Goal: Information Seeking & Learning: Learn about a topic

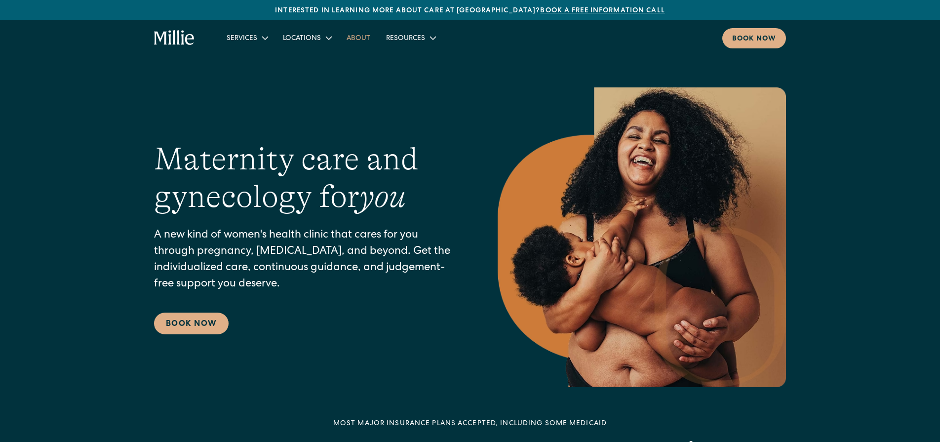
click at [359, 39] on link "About" at bounding box center [359, 38] width 40 height 16
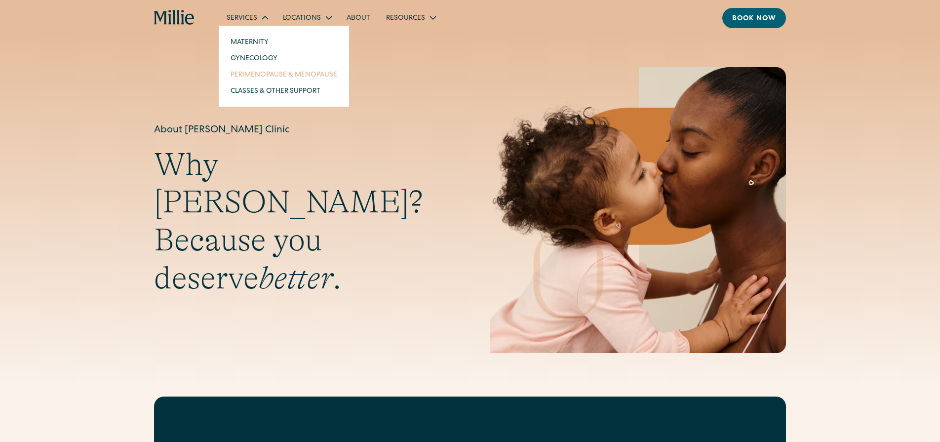
click at [257, 74] on link "Perimenopause & Menopause" at bounding box center [284, 74] width 122 height 16
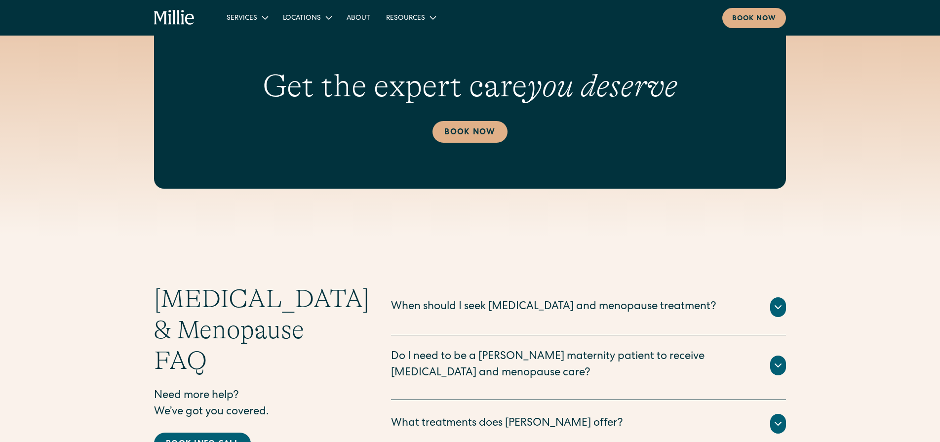
scroll to position [2506, 0]
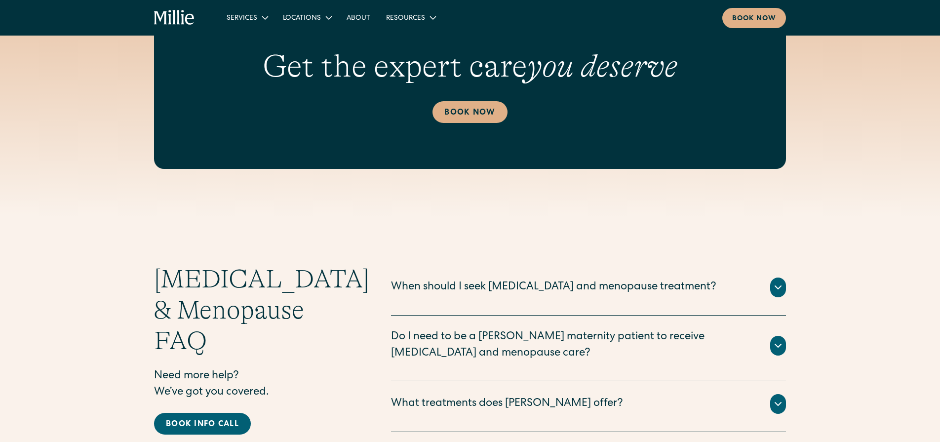
click at [774, 281] on icon at bounding box center [778, 287] width 12 height 12
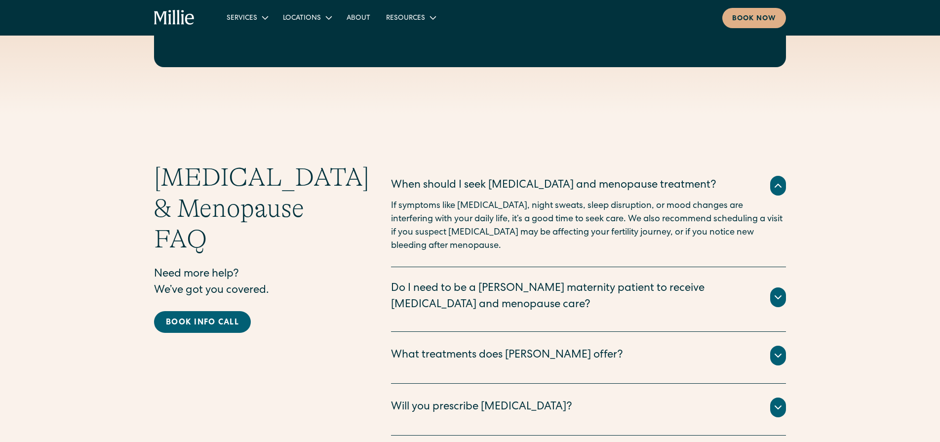
scroll to position [2646, 0]
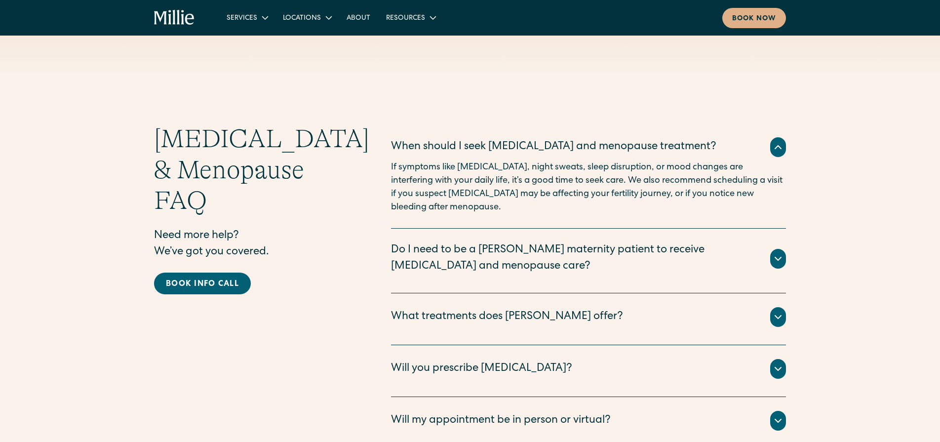
click at [776, 311] on icon at bounding box center [778, 317] width 12 height 12
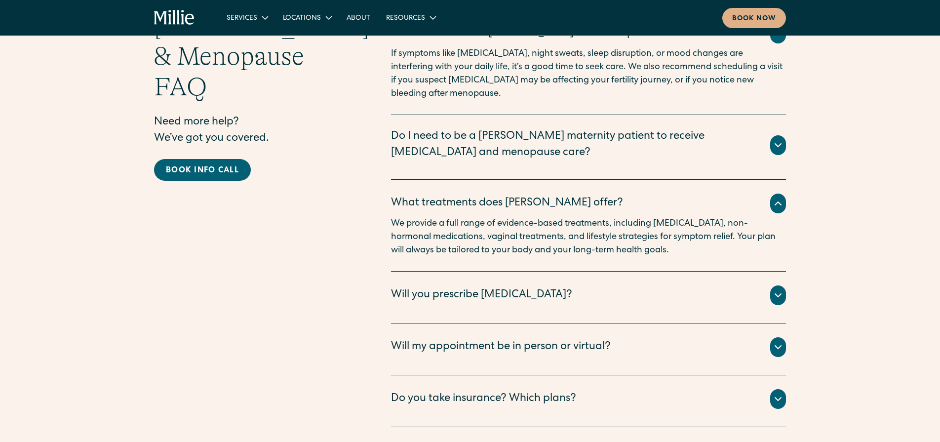
scroll to position [2770, 0]
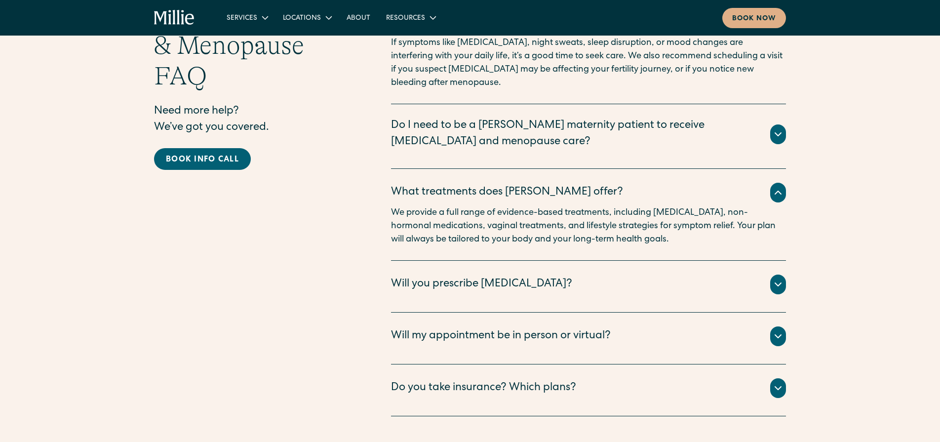
click at [776, 279] on icon at bounding box center [778, 285] width 12 height 12
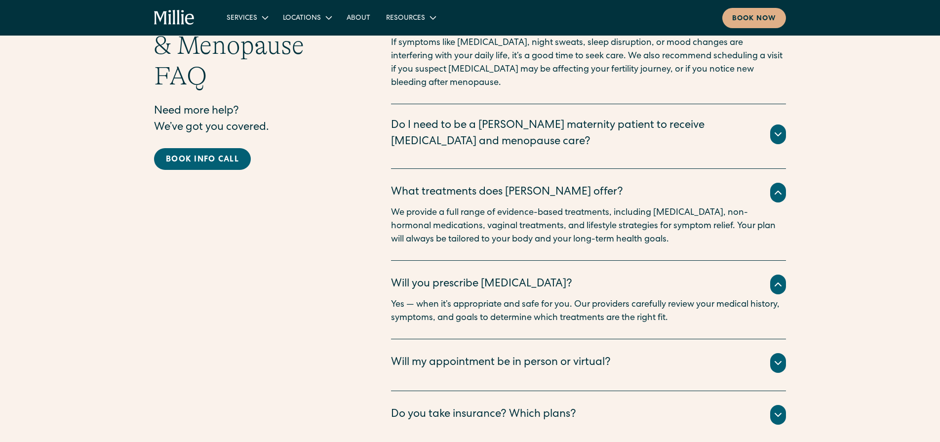
click at [773, 357] on icon at bounding box center [778, 363] width 12 height 12
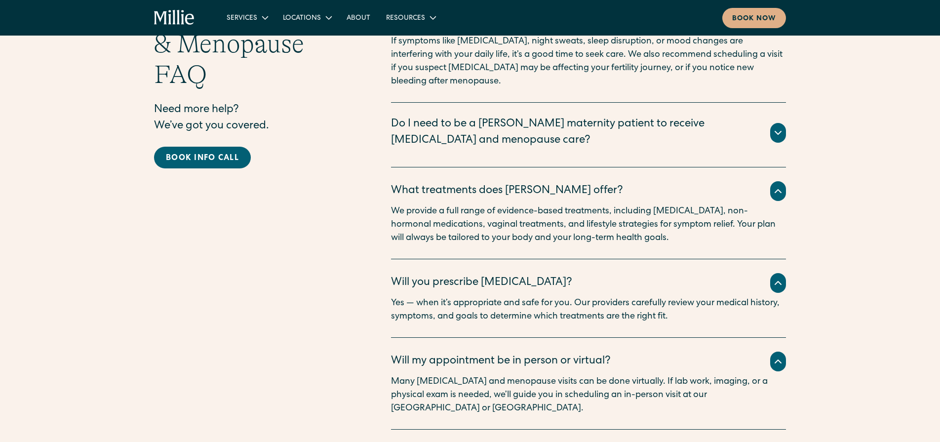
scroll to position [2772, 0]
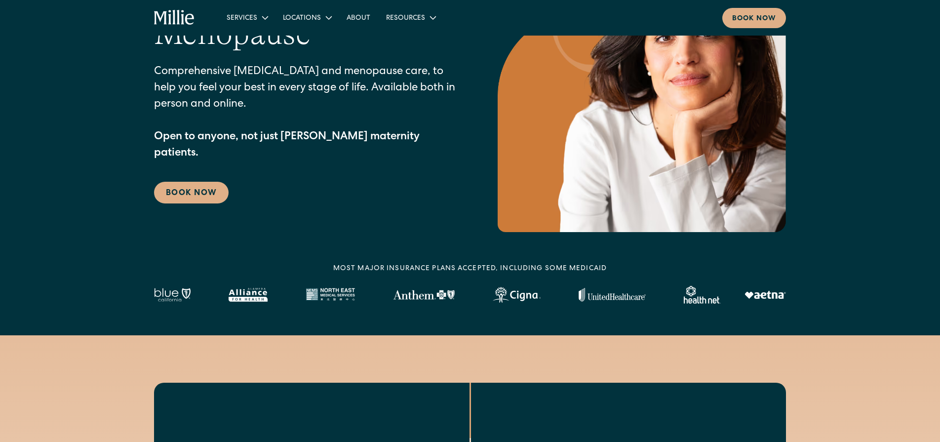
scroll to position [114, 0]
